Goal: Use online tool/utility: Utilize a website feature to perform a specific function

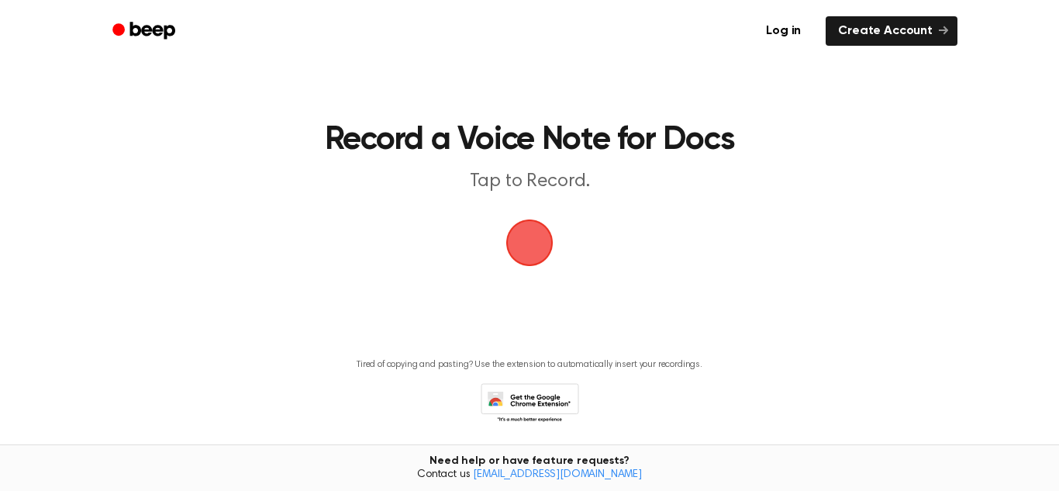
scroll to position [53, 0]
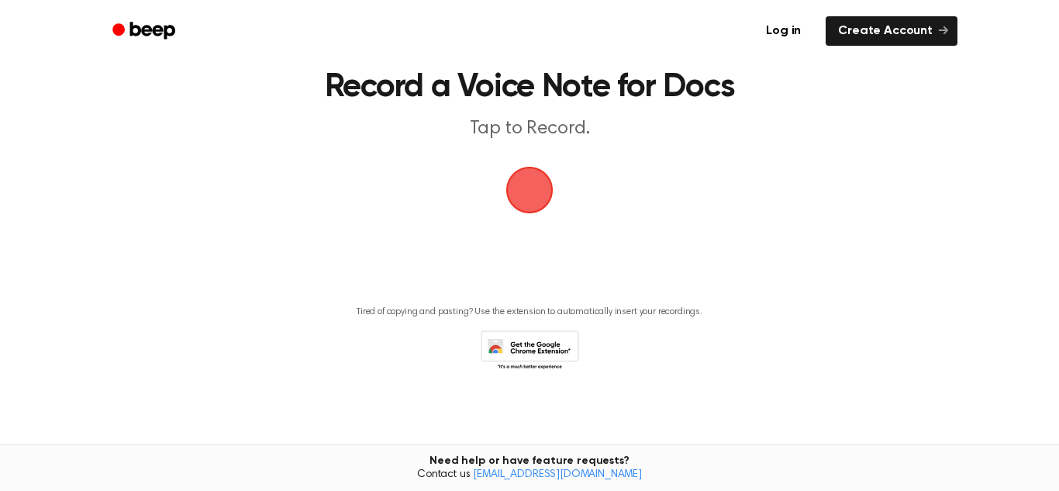
click at [538, 188] on span "button" at bounding box center [529, 190] width 87 height 87
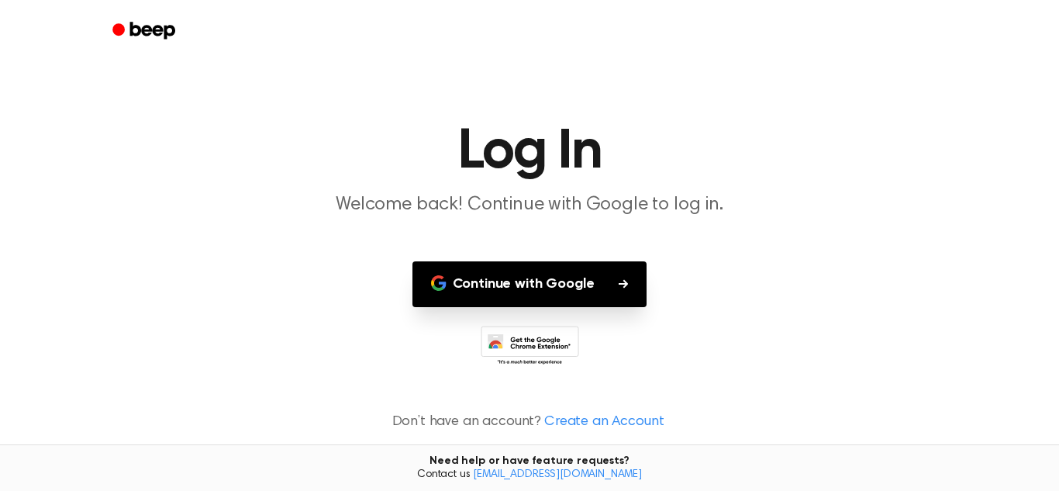
click at [616, 287] on button "Continue with Google" at bounding box center [530, 284] width 235 height 46
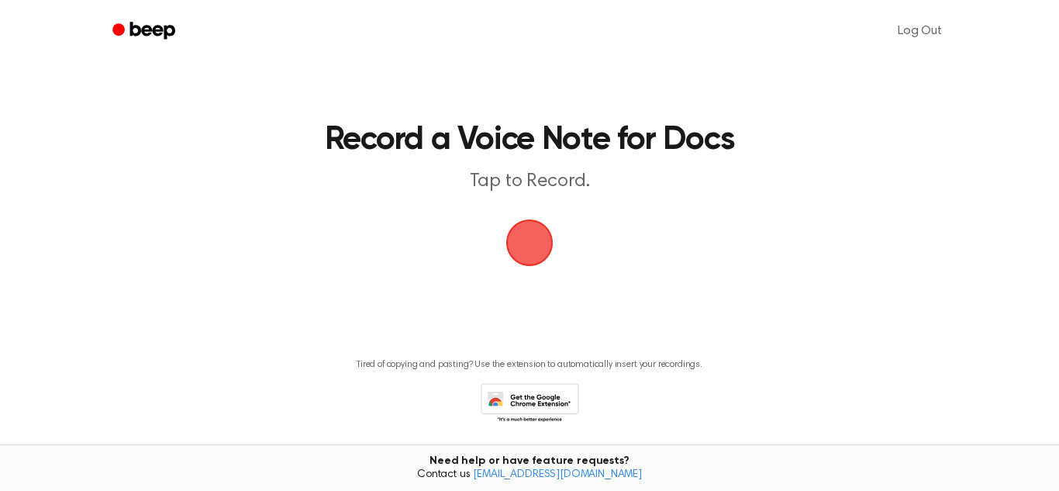
click at [533, 250] on span "button" at bounding box center [530, 243] width 50 height 50
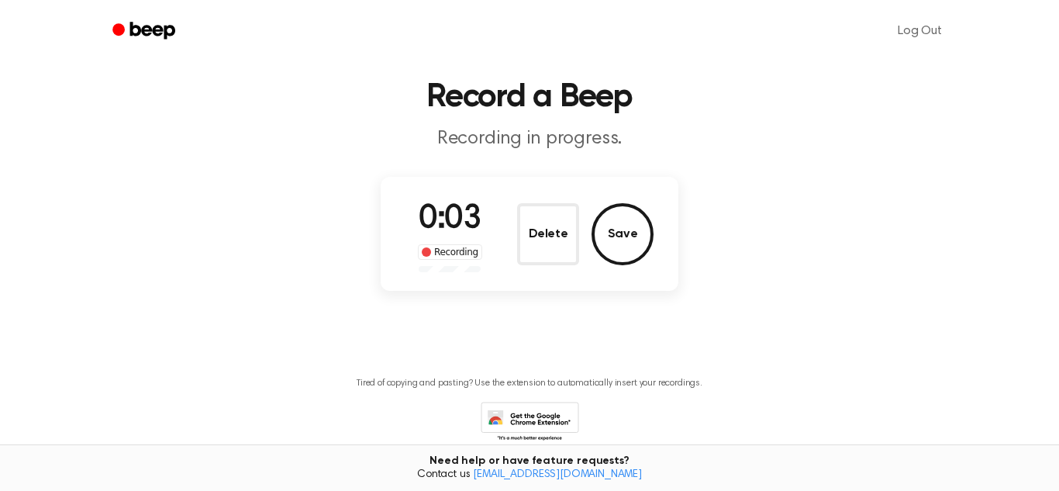
scroll to position [47, 0]
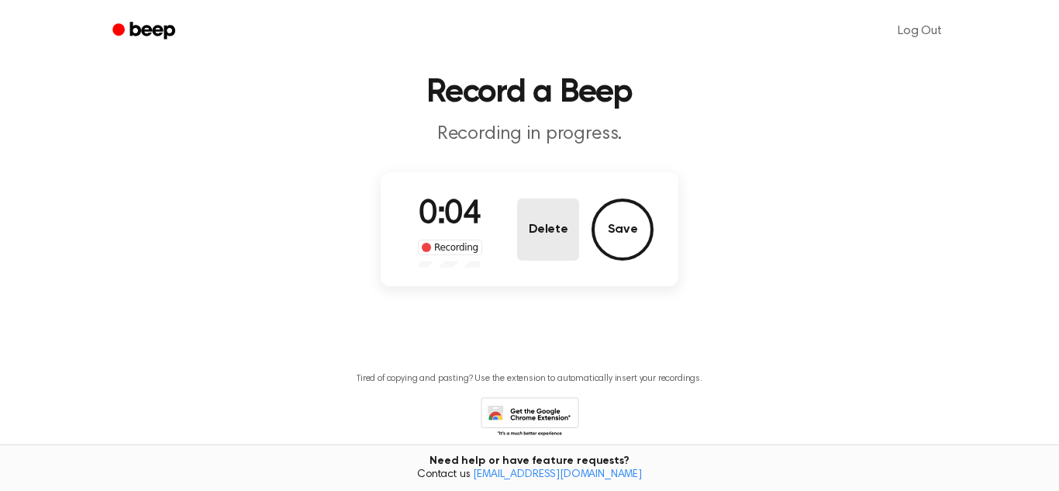
click at [529, 223] on button "Delete" at bounding box center [548, 229] width 62 height 62
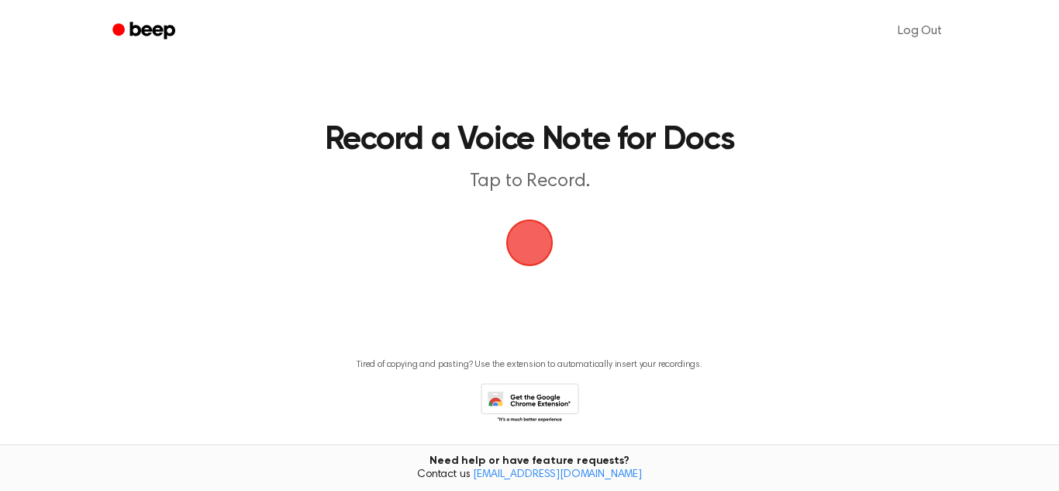
click at [529, 223] on span "button" at bounding box center [529, 242] width 60 height 60
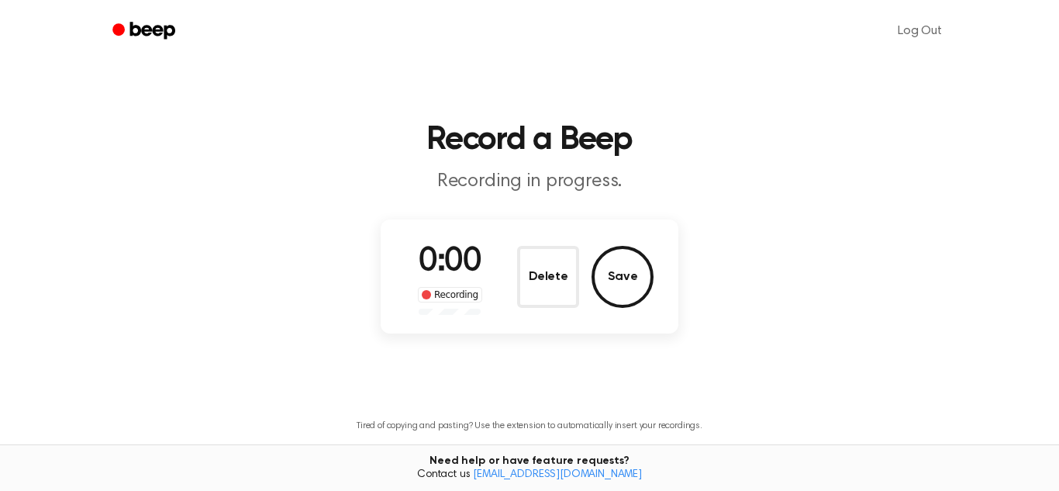
click at [529, 223] on div "0:00 Recording Delete Save" at bounding box center [530, 276] width 298 height 114
click at [620, 288] on button "Save" at bounding box center [623, 277] width 62 height 62
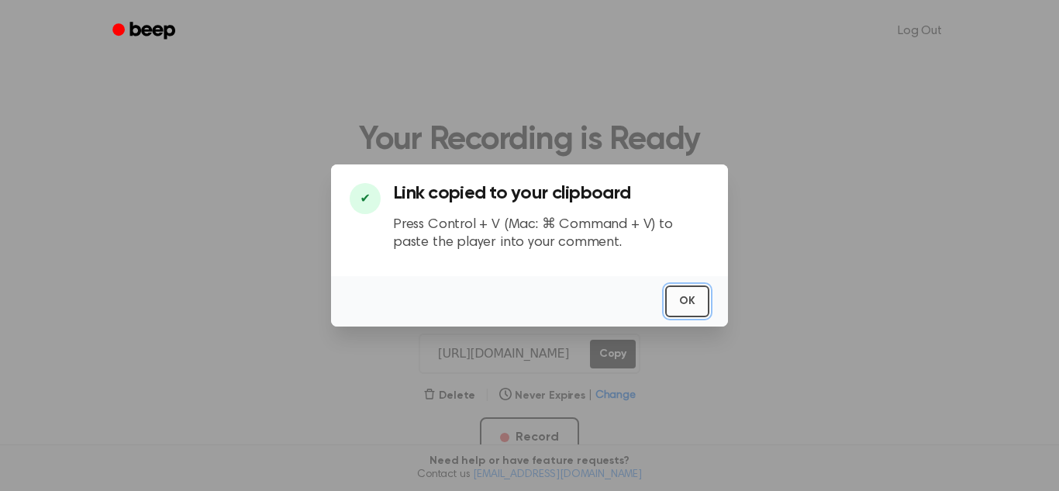
click at [669, 302] on button "OK" at bounding box center [687, 301] width 44 height 32
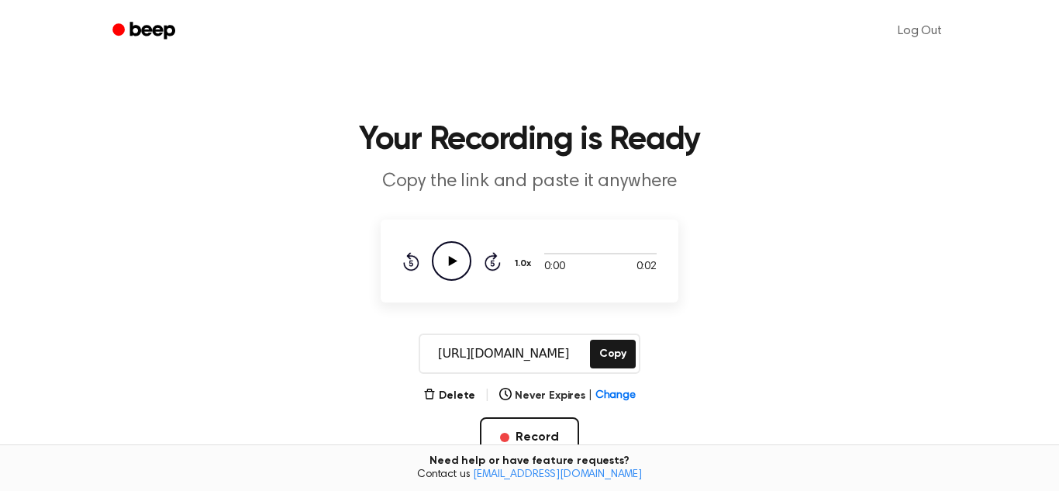
click at [492, 261] on icon "Skip 5 seconds" at bounding box center [492, 261] width 17 height 20
click at [525, 261] on button "1.0x" at bounding box center [524, 263] width 23 height 26
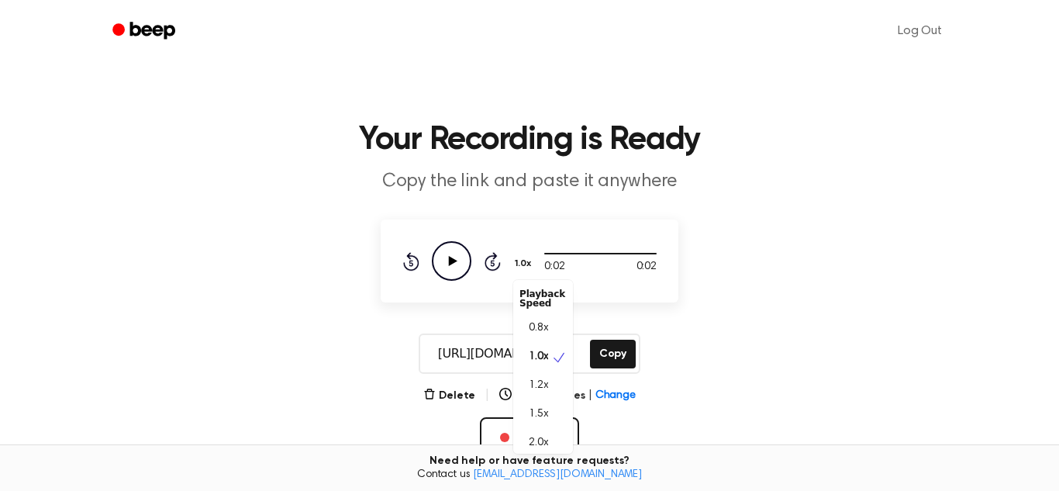
click at [525, 261] on button "1.0x" at bounding box center [524, 263] width 23 height 26
click at [535, 444] on span "2.0x" at bounding box center [538, 443] width 19 height 16
